Goal: Transaction & Acquisition: Purchase product/service

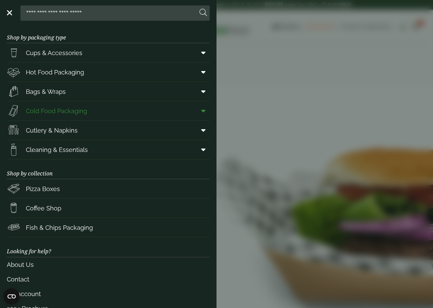
click at [201, 112] on icon at bounding box center [203, 111] width 4 height 7
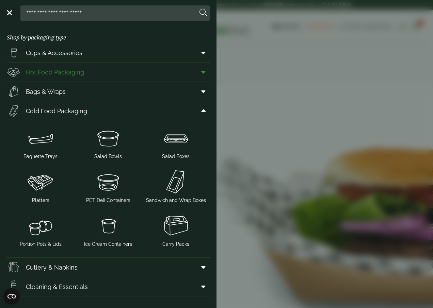
click at [201, 74] on icon at bounding box center [203, 72] width 4 height 7
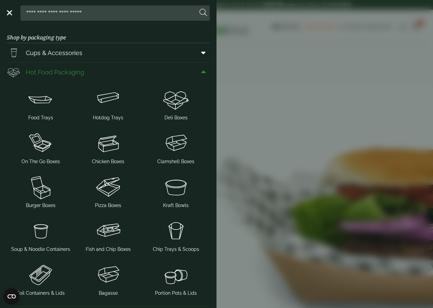
click at [201, 74] on icon at bounding box center [203, 72] width 4 height 7
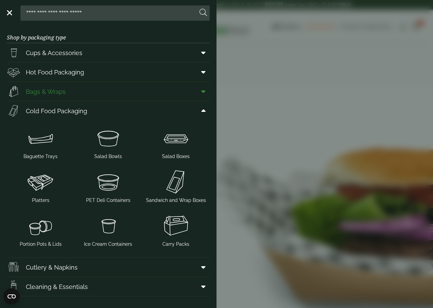
click at [201, 91] on icon at bounding box center [203, 91] width 4 height 7
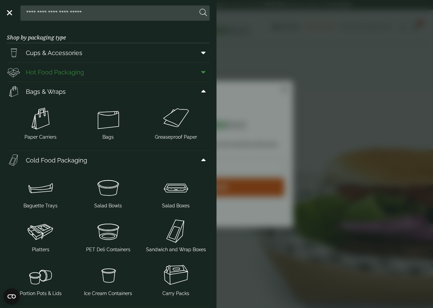
click at [201, 75] on icon at bounding box center [203, 72] width 4 height 7
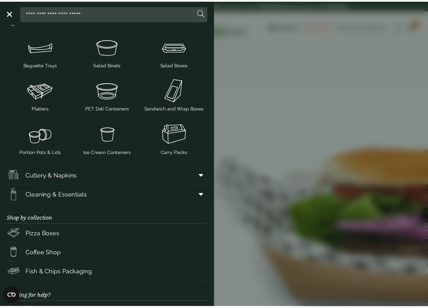
scroll to position [374, 0]
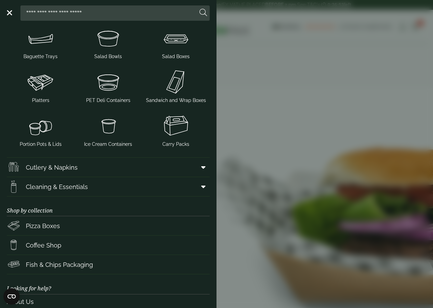
click at [239, 147] on aside "Close Shop by packaging type Cups & Accessories Hot Drink Paper Cups Smoothie C…" at bounding box center [216, 154] width 433 height 308
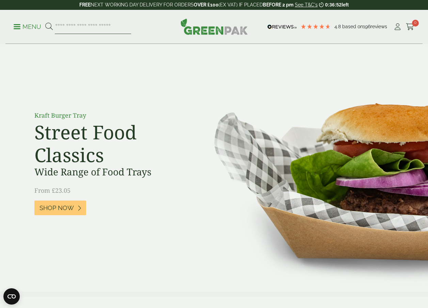
click at [88, 25] on input "search" at bounding box center [93, 27] width 76 height 14
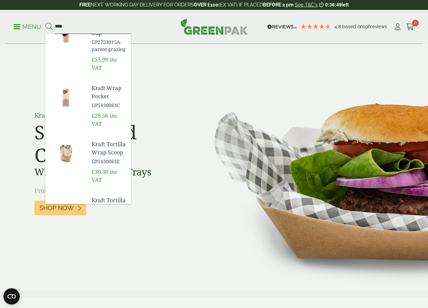
scroll to position [102, 0]
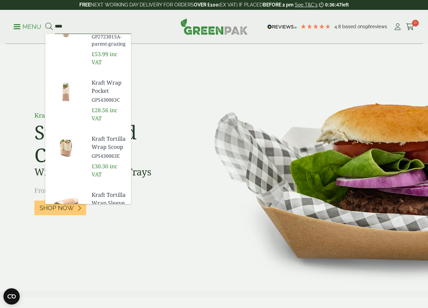
type input "****"
click at [98, 95] on span "Kraft Wrap Pocket" at bounding box center [109, 87] width 34 height 16
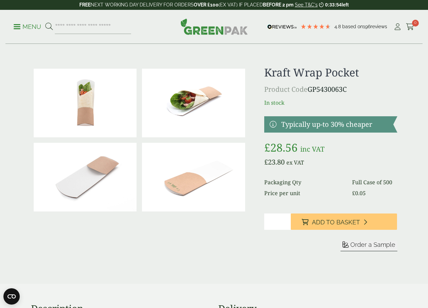
click at [11, 26] on div "Menu 4.8 Based on 196 reviews My Account" at bounding box center [213, 27] width 417 height 34
click at [20, 26] on link "Menu" at bounding box center [28, 26] width 28 height 7
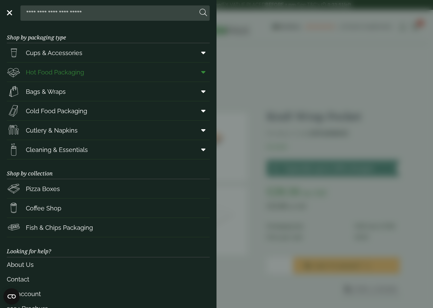
click at [201, 74] on icon at bounding box center [203, 72] width 4 height 7
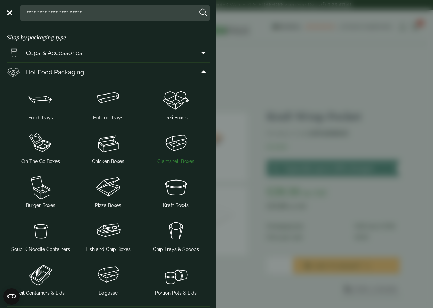
click at [190, 145] on img at bounding box center [176, 143] width 62 height 27
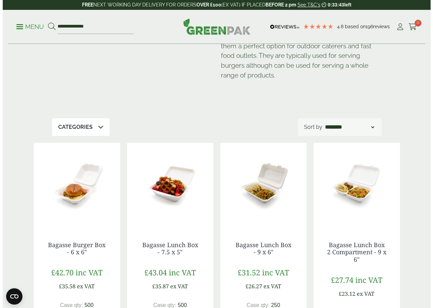
scroll to position [34, 0]
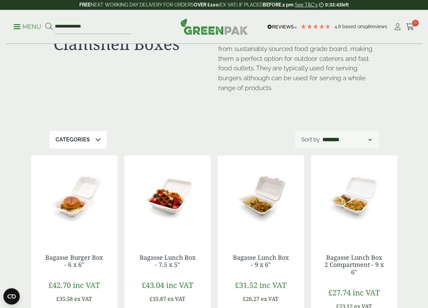
click at [14, 23] on p "Menu" at bounding box center [28, 27] width 28 height 8
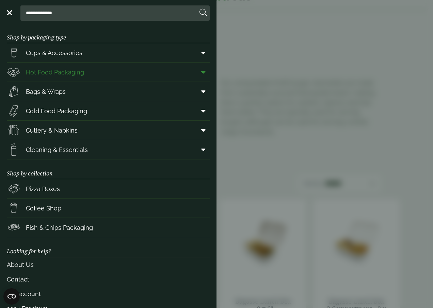
click at [201, 71] on icon at bounding box center [203, 72] width 4 height 7
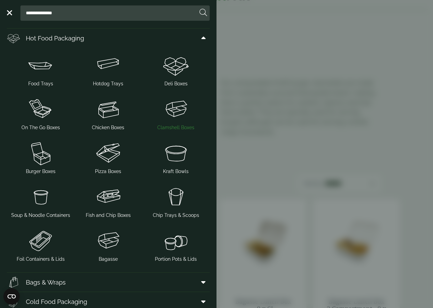
scroll to position [68, 0]
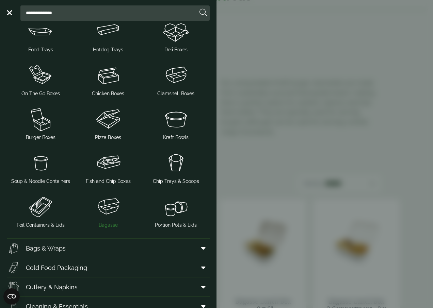
click at [116, 208] on img at bounding box center [108, 206] width 62 height 27
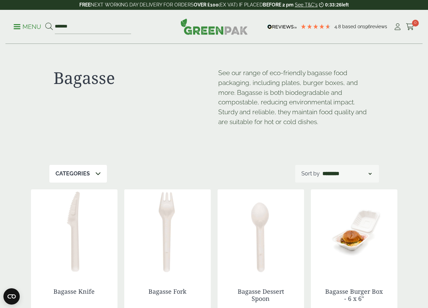
click at [18, 29] on link "Menu" at bounding box center [28, 26] width 28 height 7
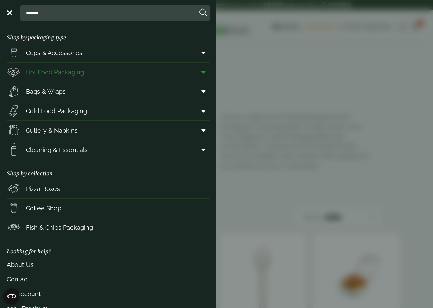
click at [201, 75] on icon at bounding box center [203, 72] width 4 height 7
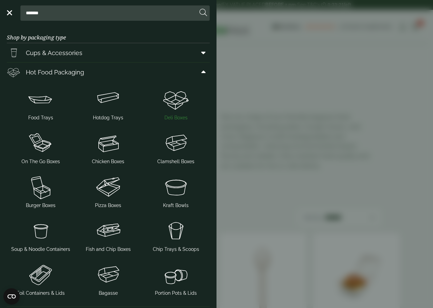
click at [174, 106] on img at bounding box center [176, 99] width 62 height 27
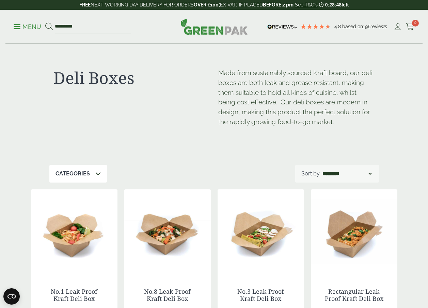
click at [91, 28] on input "**********" at bounding box center [93, 27] width 76 height 14
